Goal: Information Seeking & Learning: Learn about a topic

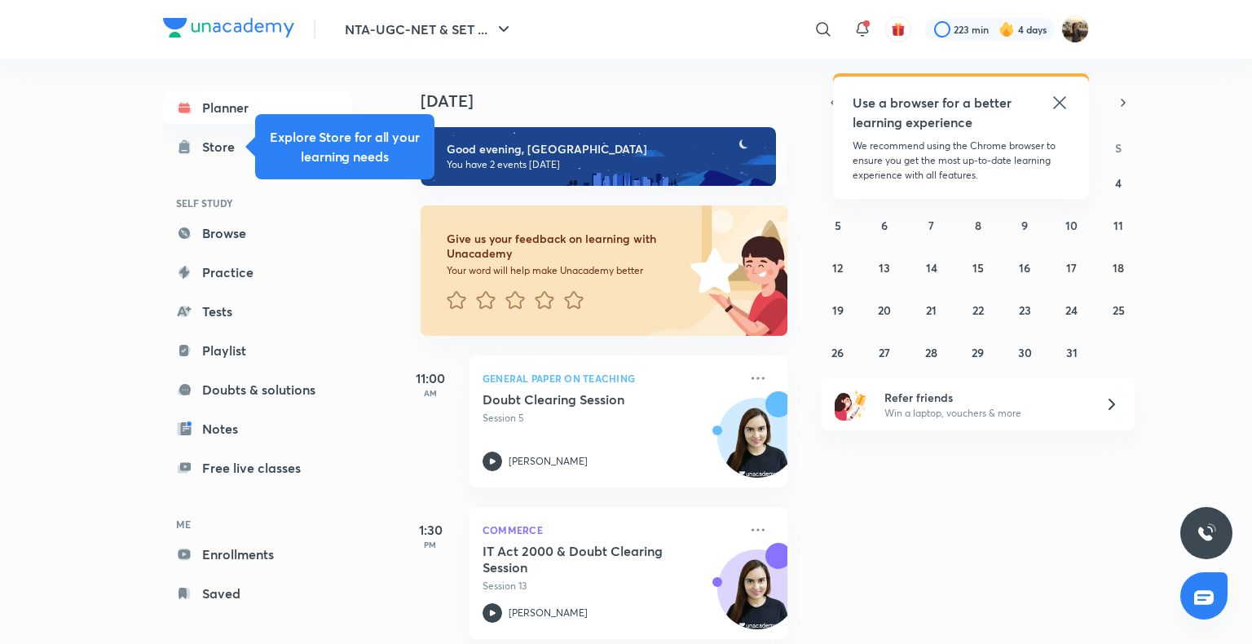
click at [1057, 109] on icon at bounding box center [1060, 103] width 20 height 20
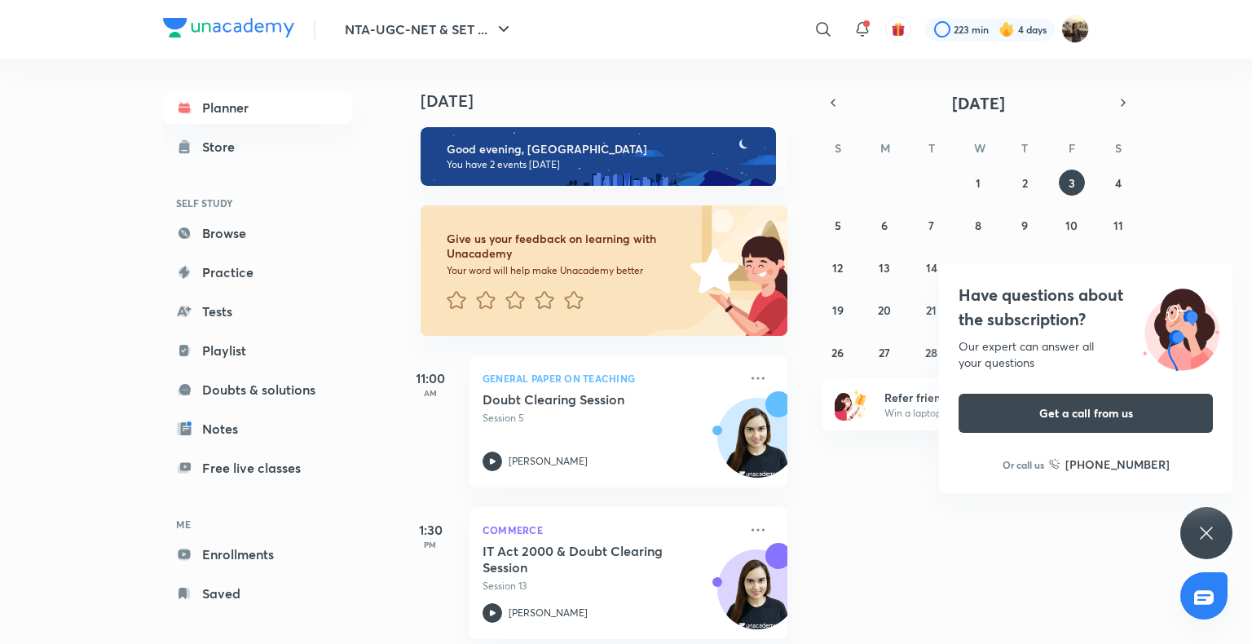
scroll to position [20, 0]
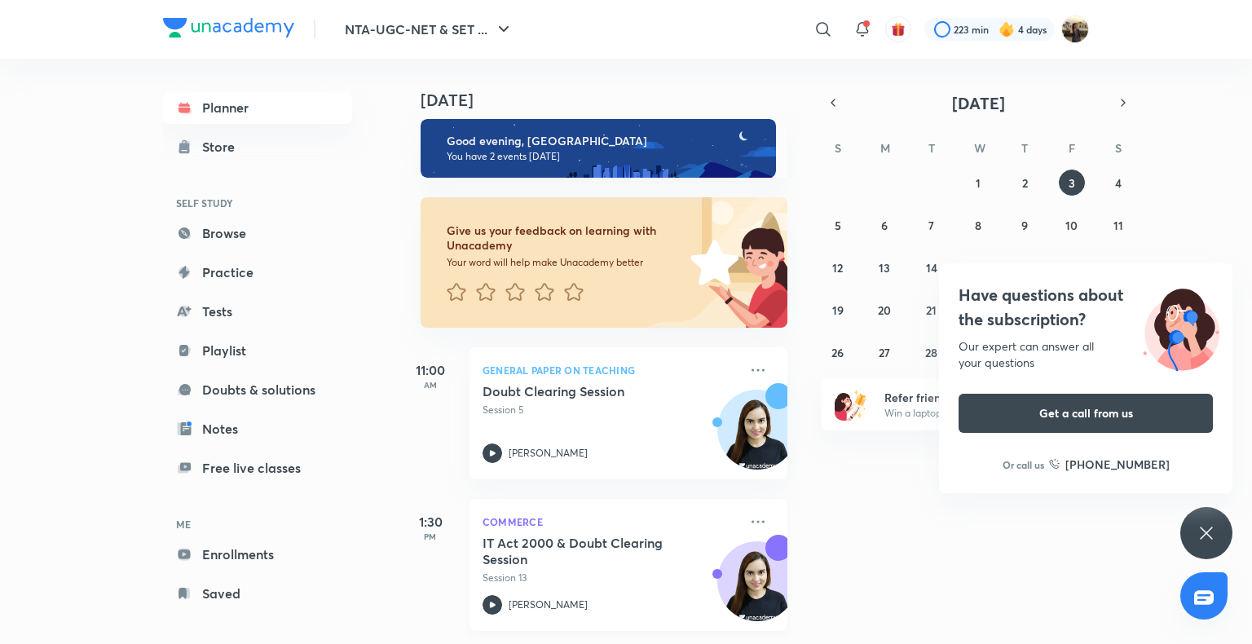
click at [492, 571] on p "Session 13" at bounding box center [611, 578] width 256 height 15
